Goal: Task Accomplishment & Management: Manage account settings

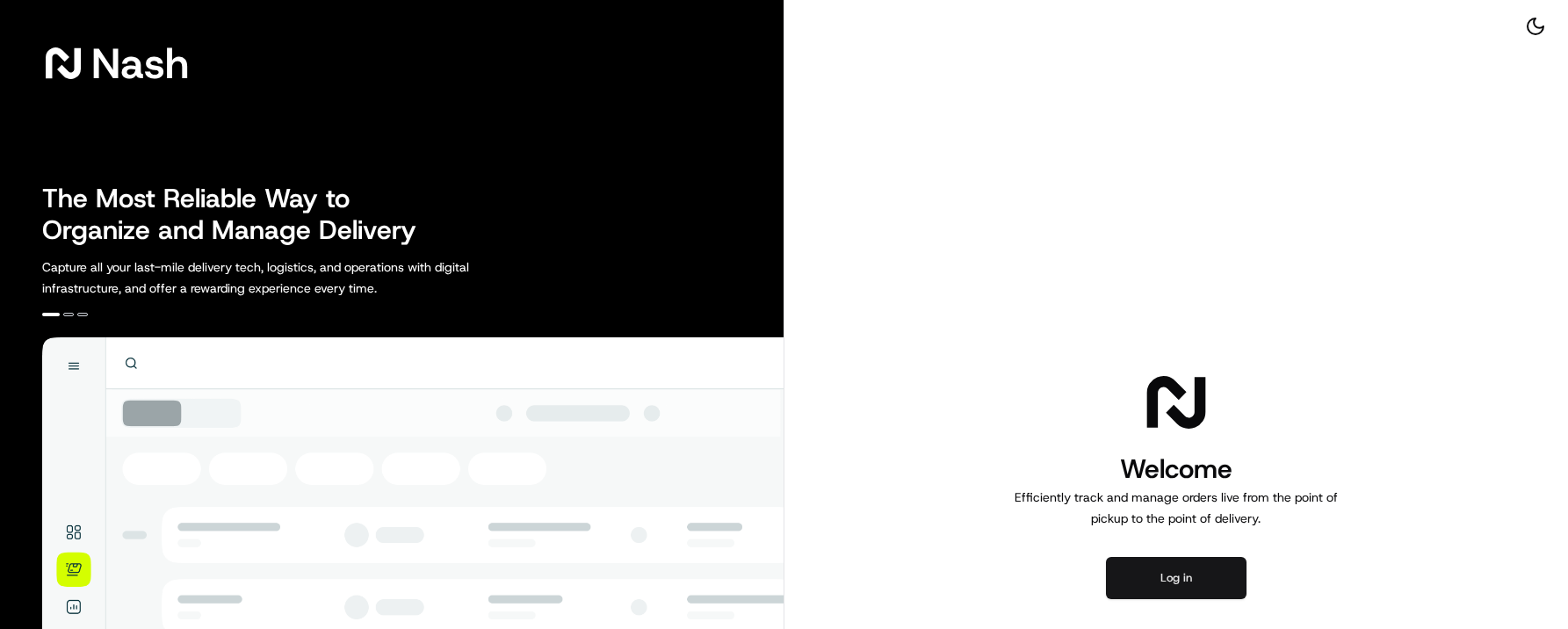
click at [1165, 576] on button "Log in" at bounding box center [1176, 578] width 141 height 42
